Goal: Find contact information: Find contact information

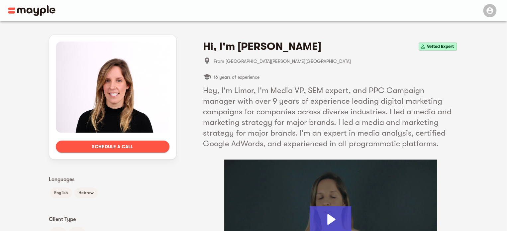
click at [245, 46] on h4 "Hi, I'm Limor G." at bounding box center [262, 46] width 118 height 13
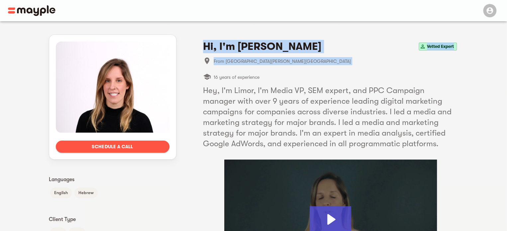
drag, startPoint x: 245, startPoint y: 46, endPoint x: 259, endPoint y: 61, distance: 20.2
click at [255, 62] on div "Hi, I'm Limor G. Vetted Expert From Salit, Israel 16 years of experience Hey, I…" at bounding box center [330, 159] width 255 height 239
click at [331, 56] on li "From Salit, Israel" at bounding box center [330, 61] width 255 height 16
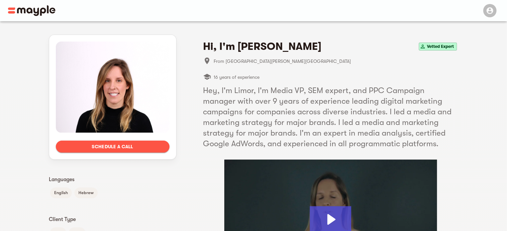
click at [117, 149] on span "Schedule a call" at bounding box center [112, 147] width 103 height 8
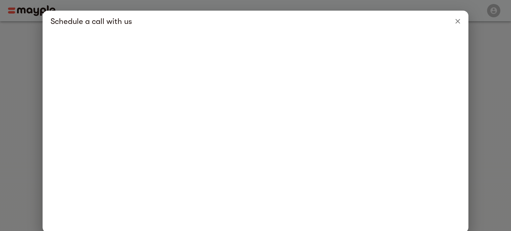
click at [464, 17] on div "Schedule a call with us" at bounding box center [256, 21] width 426 height 21
click at [454, 22] on icon "Close" at bounding box center [457, 21] width 8 height 8
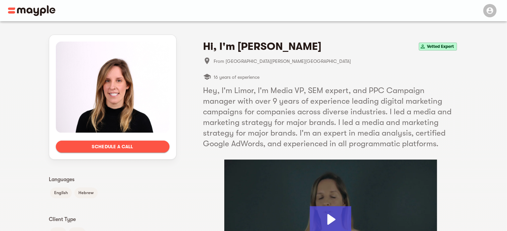
click at [235, 46] on h4 "Hi, I'm Limor G." at bounding box center [262, 46] width 118 height 13
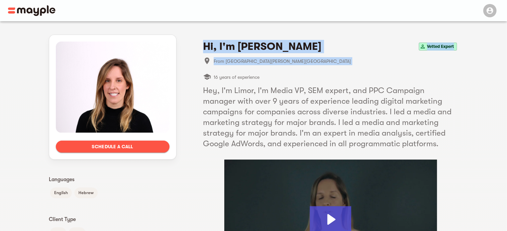
drag, startPoint x: 235, startPoint y: 46, endPoint x: 235, endPoint y: 59, distance: 12.6
click at [235, 59] on div "Hi, I'm Limor G. Vetted Expert From Salit, Israel 16 years of experience Hey, I…" at bounding box center [330, 159] width 255 height 239
copy div "Hi, I'm Limor G. Vetted Expert From Salit, Israel"
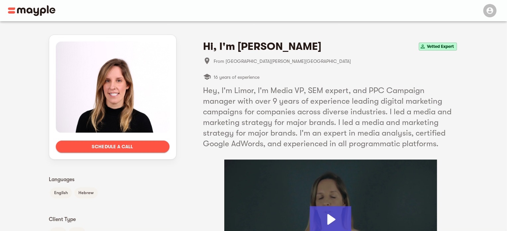
click at [258, 93] on h5 "Hey, I'm Limor, I'm Media VP, SEM expert, and PPC Campaign manager with over 9 …" at bounding box center [330, 117] width 255 height 64
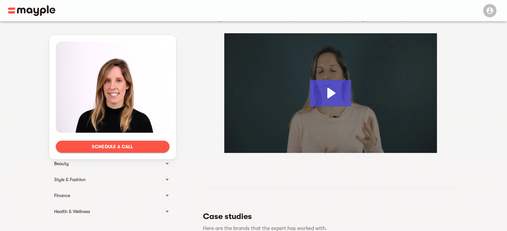
scroll to position [128, 0]
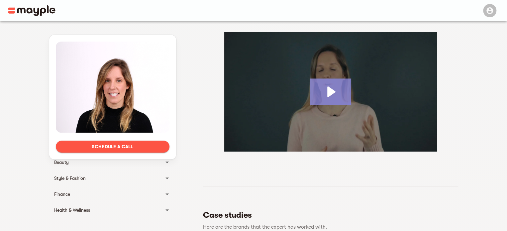
click at [336, 87] on icon "Play Video: Limor Gurevich" at bounding box center [331, 91] width 42 height 27
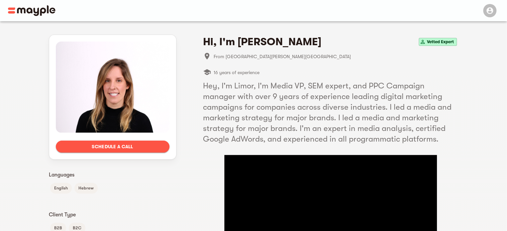
scroll to position [0, 0]
